Goal: Navigation & Orientation: Find specific page/section

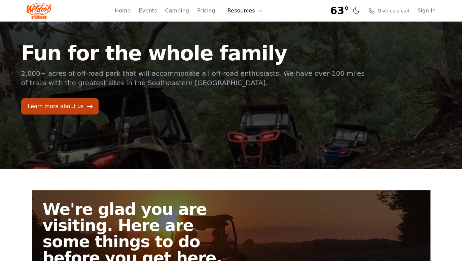
click at [259, 10] on icon at bounding box center [260, 10] width 5 height 5
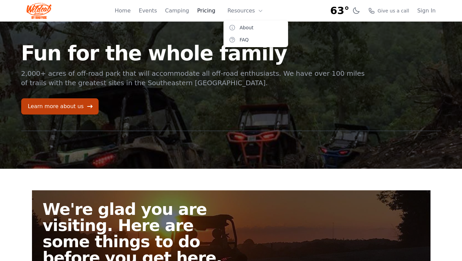
click at [206, 9] on link "Pricing" at bounding box center [206, 11] width 18 height 8
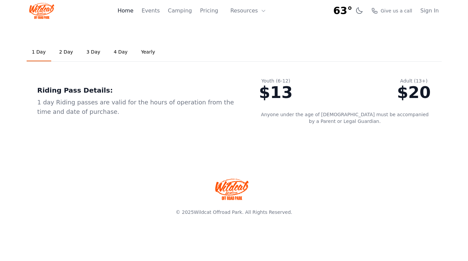
click at [133, 11] on link "Home" at bounding box center [125, 11] width 16 height 8
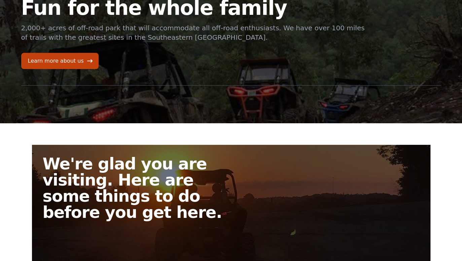
scroll to position [37, 0]
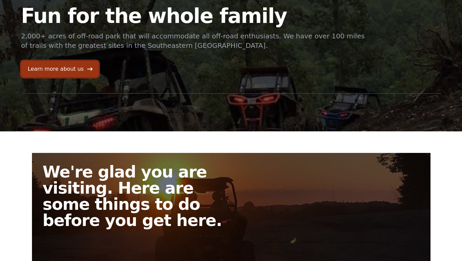
click at [62, 71] on link "Learn more about us" at bounding box center [59, 69] width 77 height 16
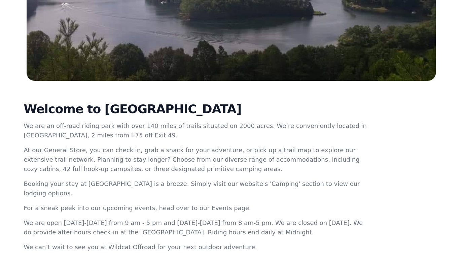
scroll to position [52, 0]
